Goal: Task Accomplishment & Management: Use online tool/utility

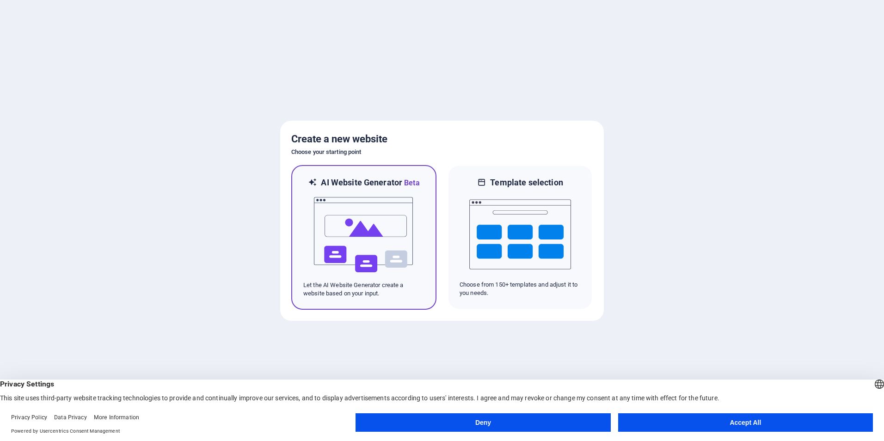
click at [350, 229] on img at bounding box center [364, 235] width 102 height 92
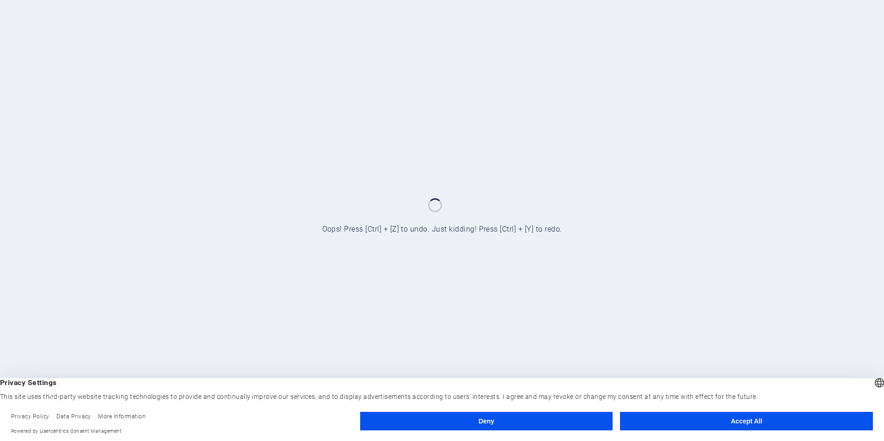
click at [743, 425] on button "Accept All" at bounding box center [746, 421] width 253 height 18
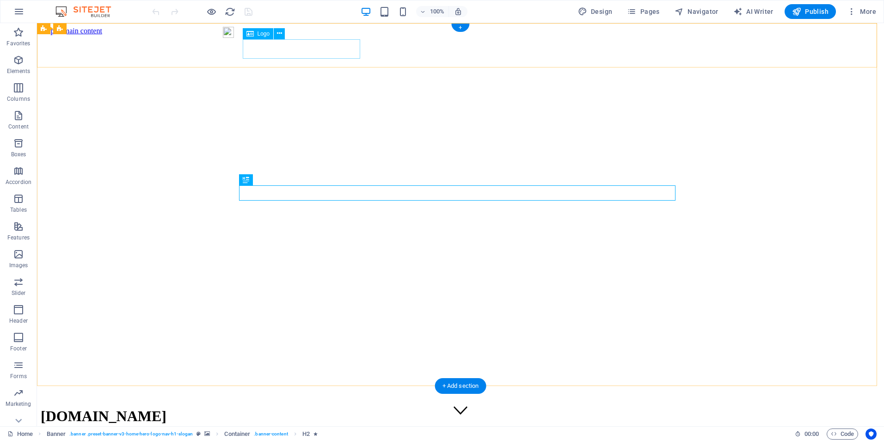
click at [321, 408] on div "[DOMAIN_NAME]" at bounding box center [461, 416] width 840 height 17
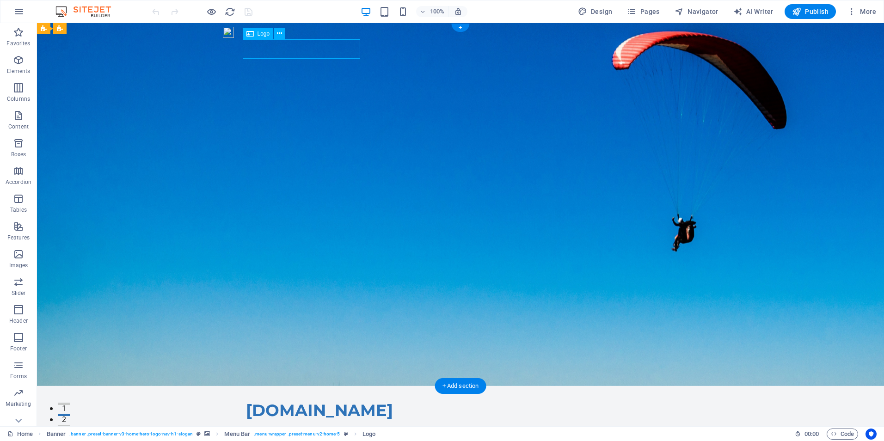
click at [321, 401] on div "[DOMAIN_NAME]" at bounding box center [460, 410] width 429 height 19
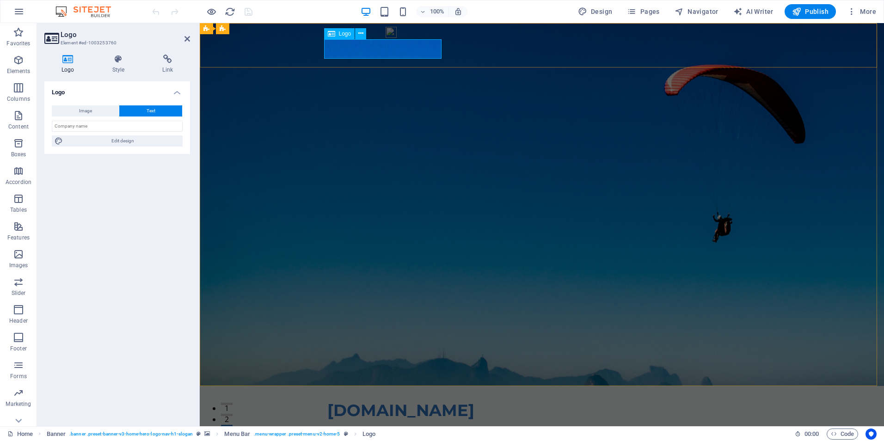
click at [356, 401] on div "[DOMAIN_NAME]" at bounding box center [541, 410] width 429 height 19
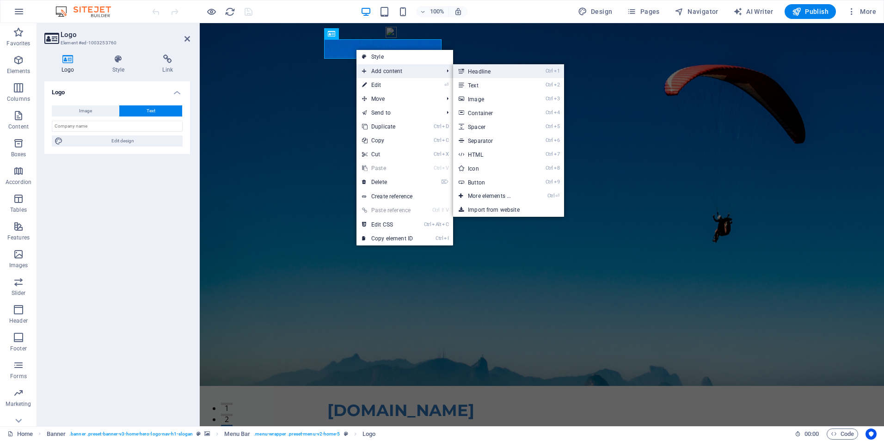
click at [503, 76] on link "Ctrl 1 Headline" at bounding box center [491, 71] width 76 height 14
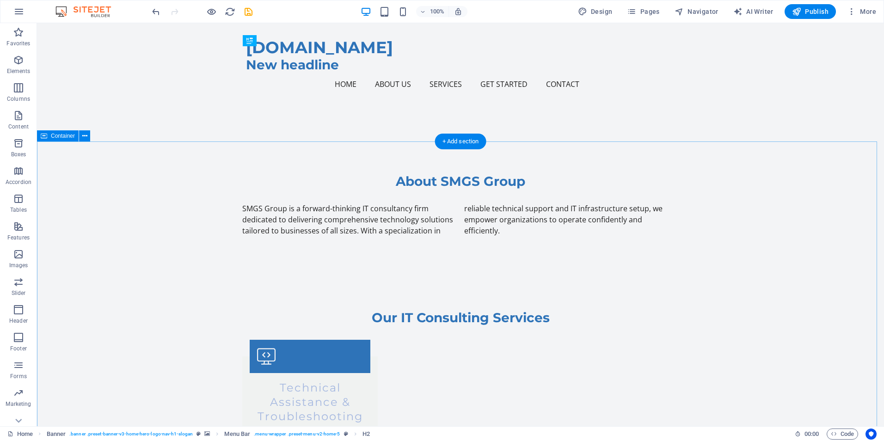
scroll to position [555, 0]
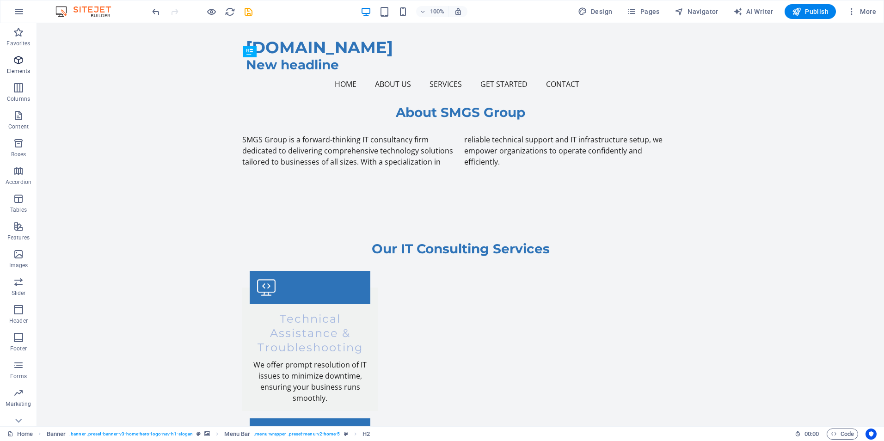
click at [12, 59] on span "Elements" at bounding box center [18, 66] width 37 height 22
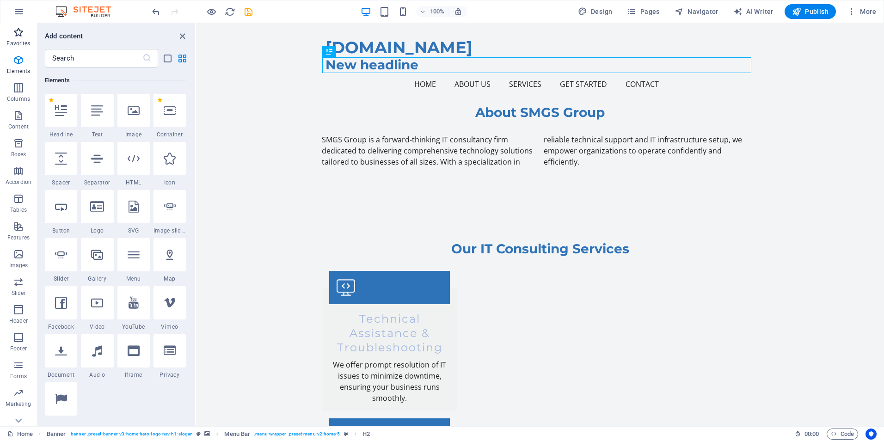
click at [16, 38] on span "Favorites" at bounding box center [18, 38] width 37 height 22
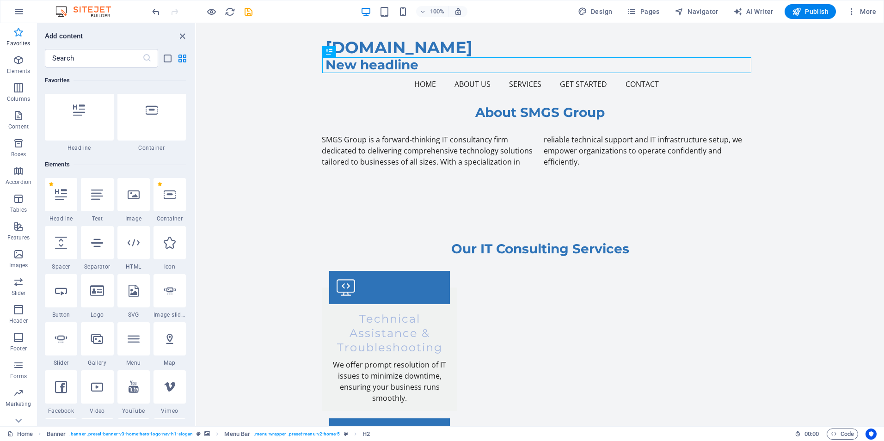
scroll to position [0, 0]
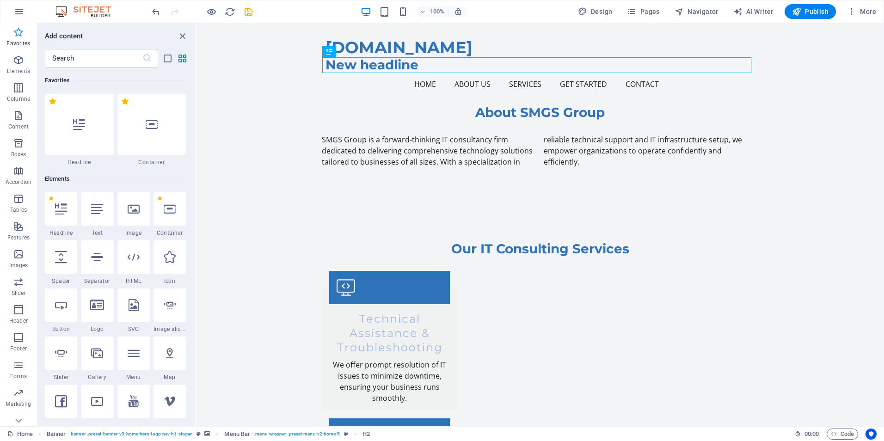
click at [18, 39] on span "Favorites" at bounding box center [18, 38] width 37 height 22
click at [20, 53] on button "Elements" at bounding box center [18, 65] width 37 height 28
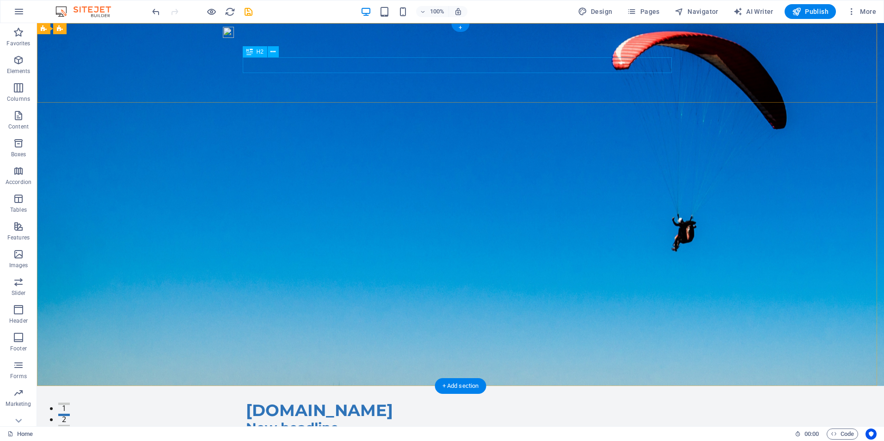
click at [314, 420] on div "New headline" at bounding box center [460, 428] width 429 height 16
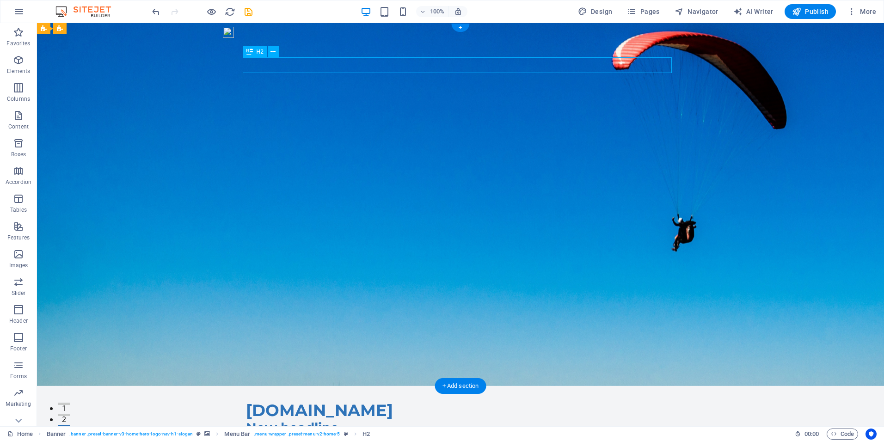
click at [318, 420] on div "New headline" at bounding box center [460, 428] width 429 height 16
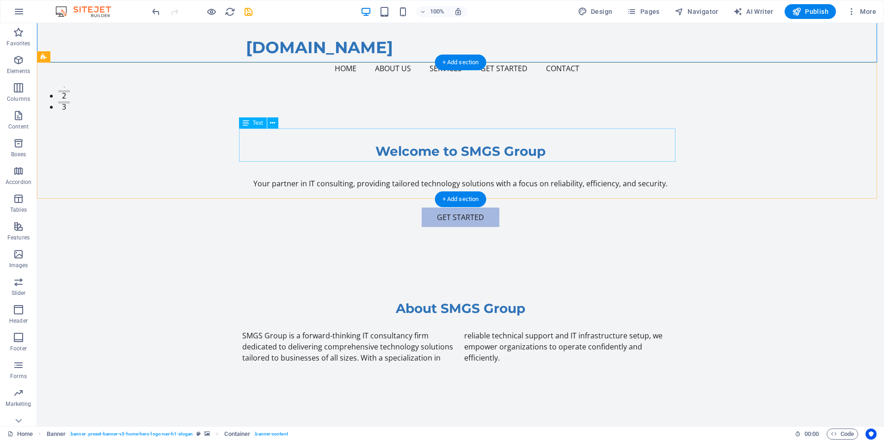
scroll to position [92, 0]
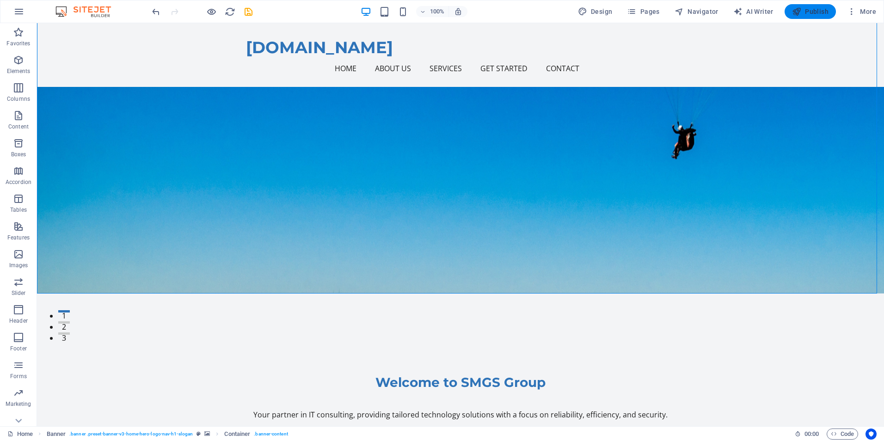
click at [814, 11] on span "Publish" at bounding box center [810, 11] width 37 height 9
checkbox input "false"
